Goal: Task Accomplishment & Management: Manage account settings

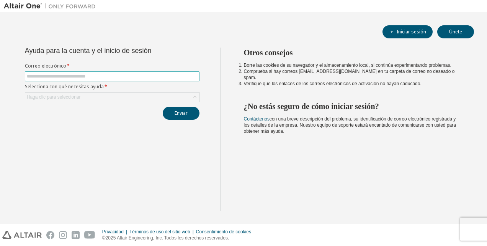
click at [156, 80] on span at bounding box center [112, 76] width 175 height 10
click at [153, 75] on input "text" at bounding box center [112, 76] width 171 height 6
type input "**********"
click at [121, 95] on div "Haga clic para seleccionar" at bounding box center [112, 96] width 174 height 9
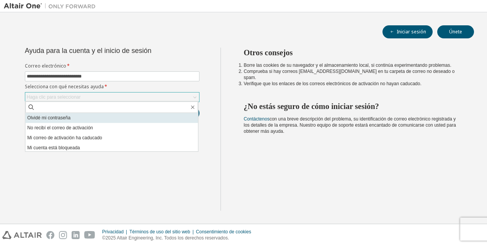
click at [102, 116] on li "Olvidé mi contraseña" at bounding box center [111, 118] width 173 height 10
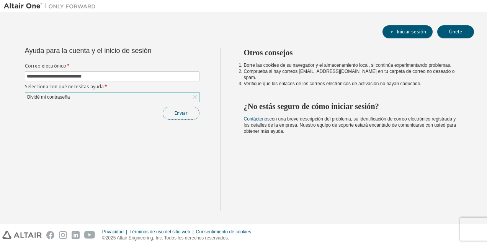
click at [176, 116] on button "Enviar" at bounding box center [181, 113] width 37 height 13
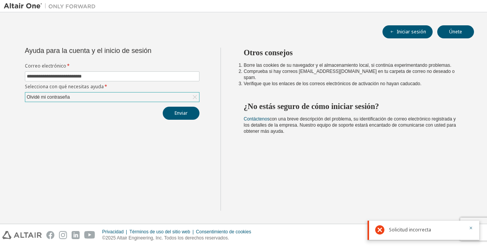
click at [18, 122] on div "**********" at bounding box center [112, 129] width 217 height 163
click at [190, 110] on button "Enviar" at bounding box center [181, 113] width 37 height 13
click at [379, 233] on icon at bounding box center [379, 229] width 9 height 9
click at [381, 205] on icon at bounding box center [379, 204] width 9 height 9
click at [470, 202] on icon "button" at bounding box center [471, 202] width 5 height 5
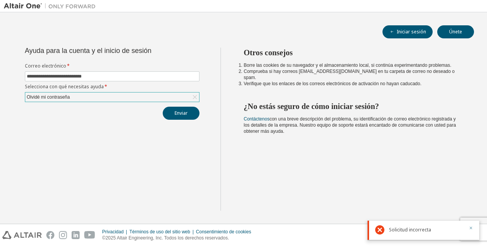
click at [470, 227] on icon "button" at bounding box center [471, 227] width 5 height 5
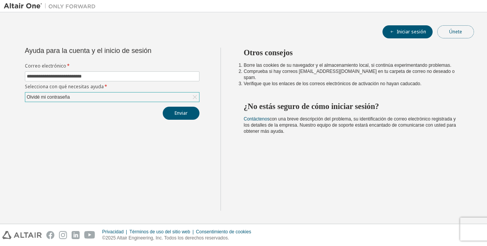
click at [457, 33] on button "Únete" at bounding box center [456, 31] width 37 height 13
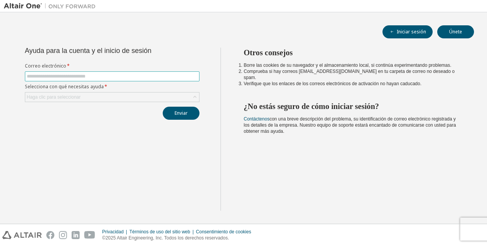
click at [146, 77] on input "text" at bounding box center [112, 76] width 171 height 6
type input "**********"
click at [114, 92] on div "Haga clic para seleccionar" at bounding box center [112, 96] width 174 height 9
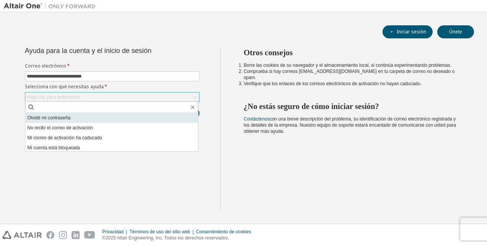
click at [106, 119] on li "Olvidé mi contraseña" at bounding box center [111, 118] width 173 height 10
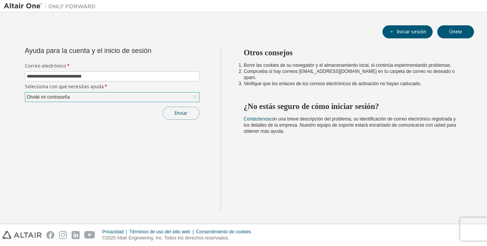
click at [190, 113] on button "Enviar" at bounding box center [181, 113] width 37 height 13
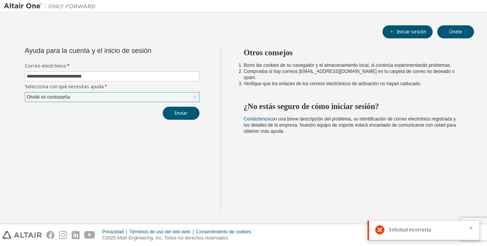
click at [189, 97] on div "Olvidé mi contraseña" at bounding box center [112, 96] width 174 height 9
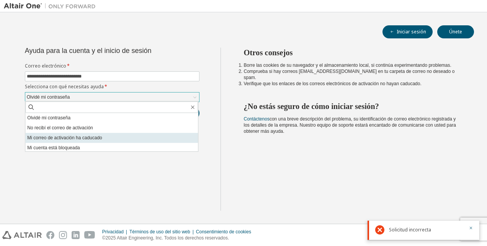
click at [112, 136] on li "Mi correo de activación ha caducado" at bounding box center [111, 138] width 173 height 10
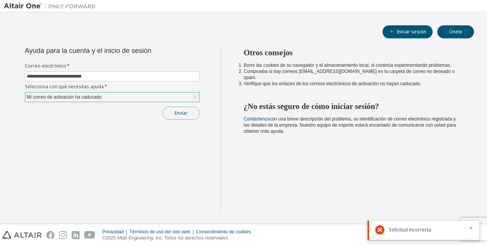
click at [174, 109] on button "Enviar" at bounding box center [181, 113] width 37 height 13
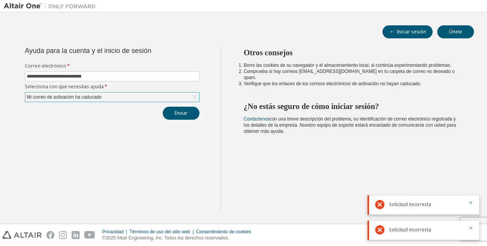
click at [194, 95] on icon at bounding box center [195, 97] width 8 height 8
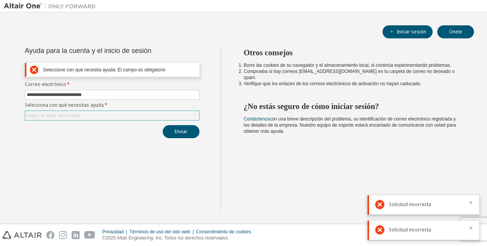
click at [187, 113] on div "Haga clic para seleccionar" at bounding box center [112, 115] width 174 height 9
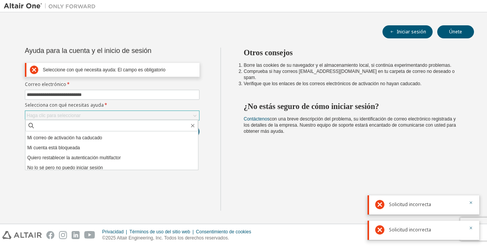
scroll to position [21, 0]
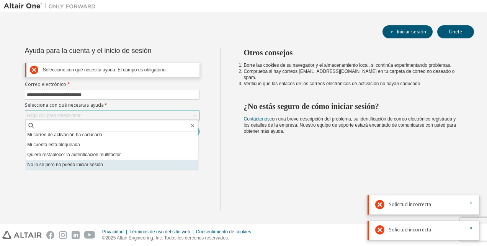
click at [178, 162] on li "No lo sé pero no puedo iniciar sesión" at bounding box center [111, 164] width 173 height 10
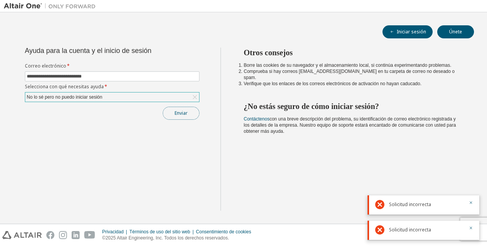
click at [180, 113] on button "Enviar" at bounding box center [181, 113] width 37 height 13
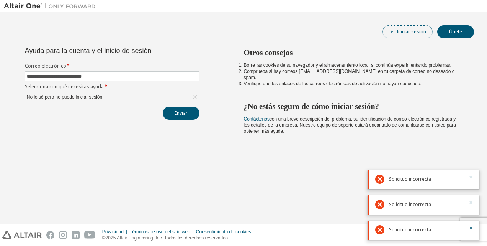
click at [432, 31] on button "Iniciar sesión" at bounding box center [408, 31] width 50 height 13
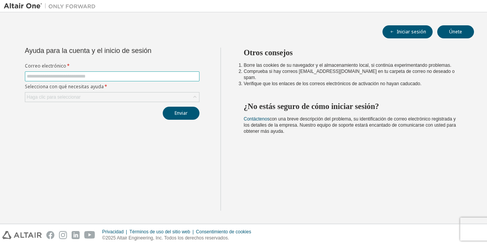
click at [125, 72] on span at bounding box center [112, 76] width 175 height 10
click at [120, 74] on input "text" at bounding box center [112, 76] width 171 height 6
type input "**********"
click at [106, 95] on div "Haga clic para seleccionar" at bounding box center [112, 96] width 174 height 9
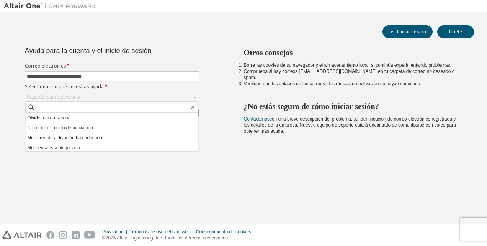
click at [93, 98] on div "Haga clic para seleccionar" at bounding box center [112, 96] width 174 height 9
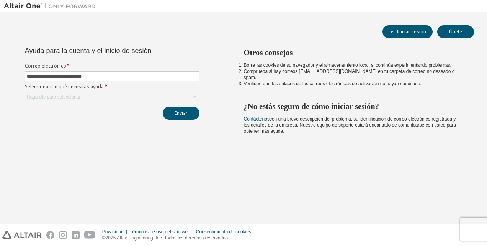
click at [93, 98] on div "Haga clic para seleccionar" at bounding box center [112, 96] width 174 height 9
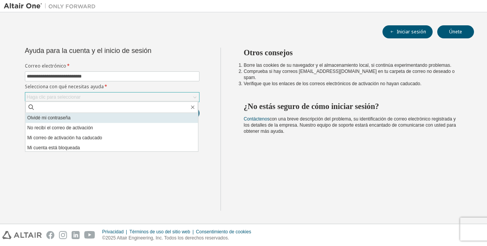
click at [79, 118] on li "Olvidé mi contraseña" at bounding box center [111, 118] width 173 height 10
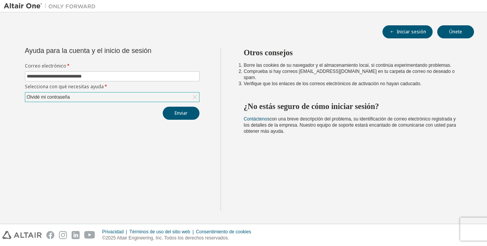
click at [114, 108] on div "Enviar" at bounding box center [112, 113] width 175 height 13
click at [172, 111] on button "Enviar" at bounding box center [181, 113] width 37 height 13
click at [380, 231] on icon at bounding box center [379, 229] width 9 height 9
drag, startPoint x: 380, startPoint y: 231, endPoint x: 405, endPoint y: 230, distance: 25.3
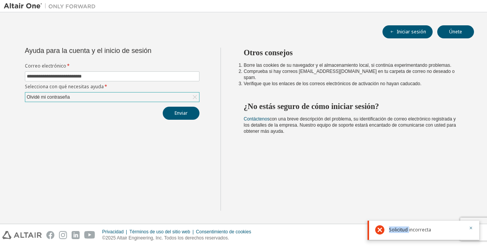
click at [405, 230] on span "Solicitud incorrecta" at bounding box center [410, 229] width 42 height 6
click at [438, 231] on div "Solicitud incorrecta" at bounding box center [426, 229] width 75 height 9
click at [362, 193] on div "Otros consejos Borre las cookies de su navegador y el almacenamiento local, si …" at bounding box center [352, 129] width 263 height 163
